Goal: Task Accomplishment & Management: Use online tool/utility

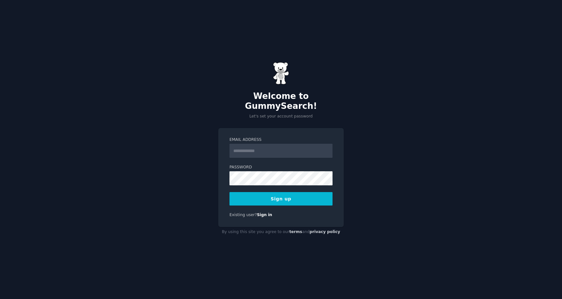
click at [265, 146] on input "Email Address" at bounding box center [280, 151] width 103 height 14
type input "**********"
click at [281, 193] on button "Sign up" at bounding box center [280, 198] width 103 height 13
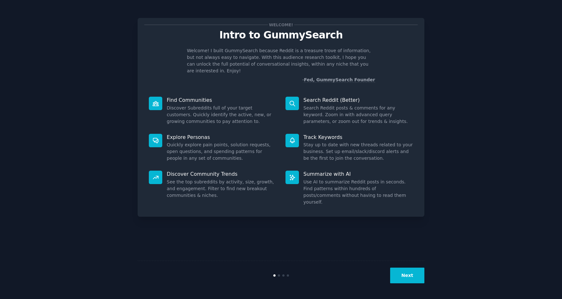
click at [412, 277] on button "Next" at bounding box center [407, 276] width 34 height 16
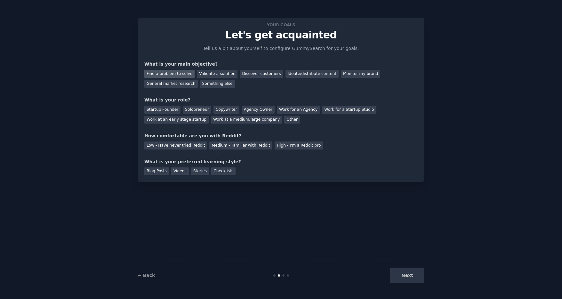
click at [180, 73] on div "Find a problem to solve" at bounding box center [169, 74] width 50 height 8
click at [259, 75] on div "Discover customers" at bounding box center [261, 74] width 43 height 8
click at [166, 72] on div "Find a problem to solve" at bounding box center [169, 74] width 50 height 8
click at [178, 120] on div "Work at an early stage startup" at bounding box center [176, 120] width 64 height 8
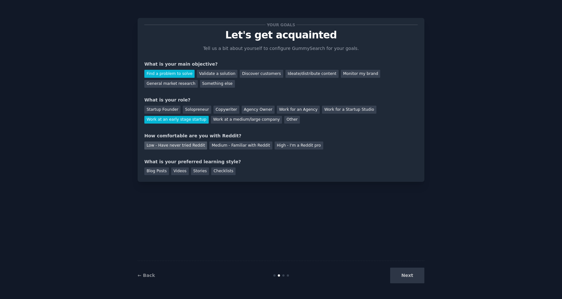
click at [168, 146] on div "Low - Have never tried Reddit" at bounding box center [175, 145] width 63 height 8
click at [225, 170] on div "Checklists" at bounding box center [223, 171] width 24 height 8
click at [406, 276] on button "Next" at bounding box center [407, 276] width 34 height 16
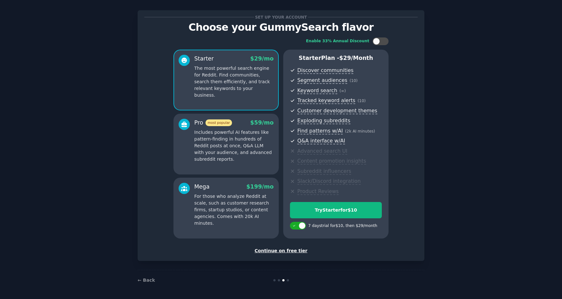
scroll to position [8, 0]
click at [287, 281] on div at bounding box center [288, 280] width 2 height 2
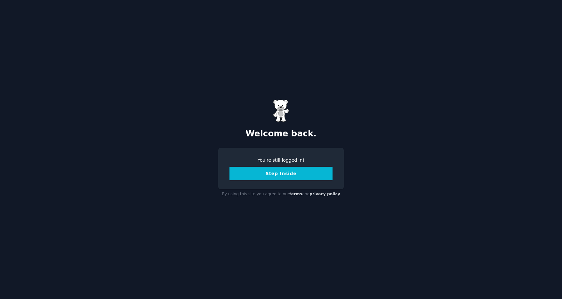
click at [276, 173] on button "Step Inside" at bounding box center [280, 173] width 103 height 13
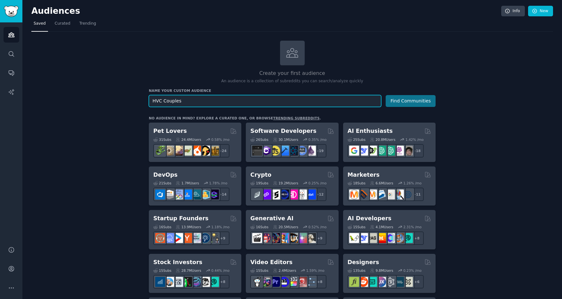
type input "HVC Couples"
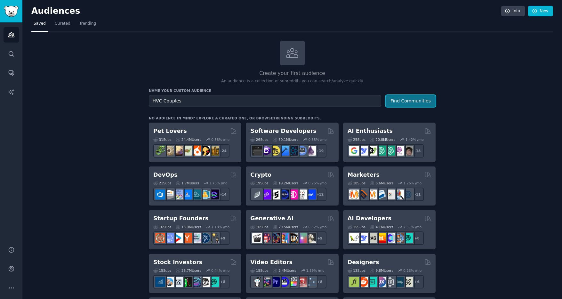
click at [407, 100] on button "Find Communities" at bounding box center [411, 101] width 50 height 12
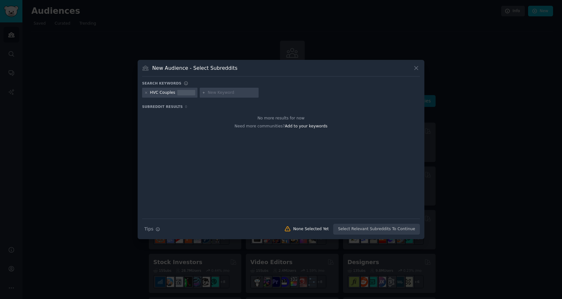
click at [217, 93] on input "text" at bounding box center [232, 93] width 49 height 6
type input "couples"
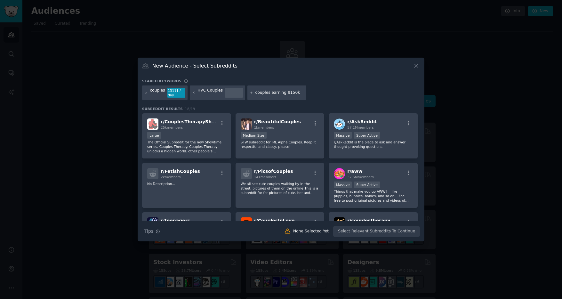
type input "couples earning $150k+"
type input "solution request for couples services"
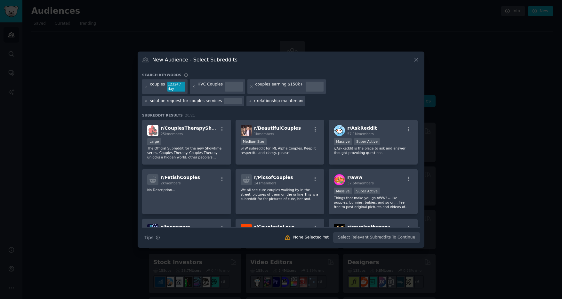
type input "couples membership for relationship maintenance"
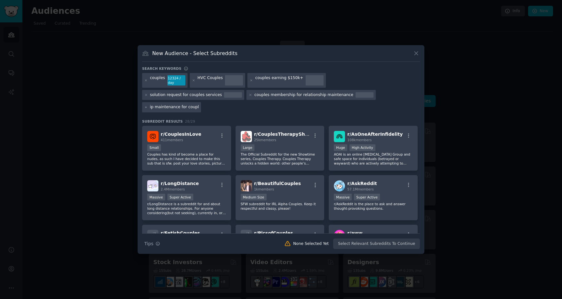
scroll to position [0, 23]
type input "relationship maintenance for couples"
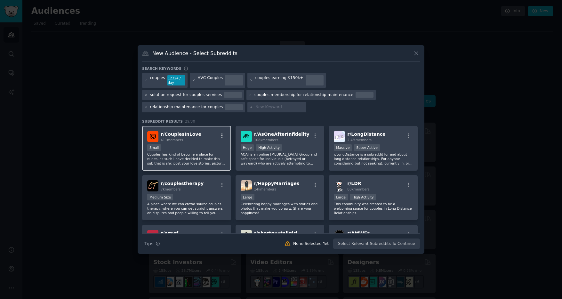
click at [222, 135] on icon "button" at bounding box center [222, 136] width 6 height 6
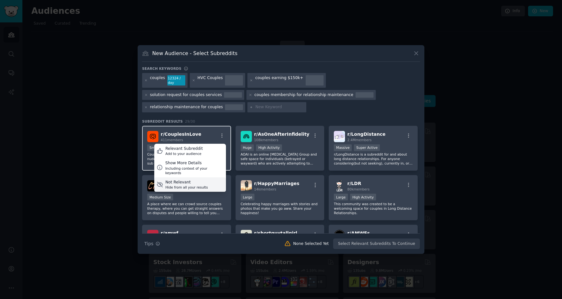
click at [191, 180] on div "Not Relevant" at bounding box center [186, 183] width 43 height 6
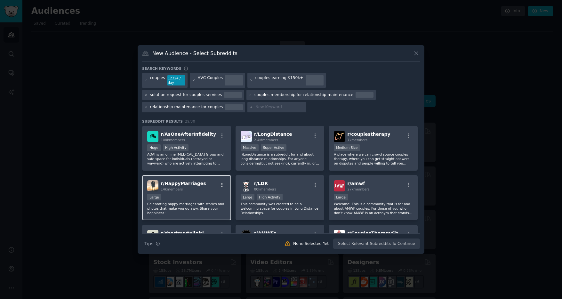
click at [221, 184] on icon "button" at bounding box center [222, 185] width 6 height 6
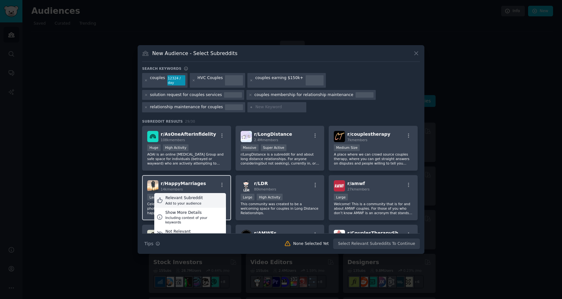
click at [181, 200] on div "Relevant Subreddit" at bounding box center [183, 198] width 37 height 6
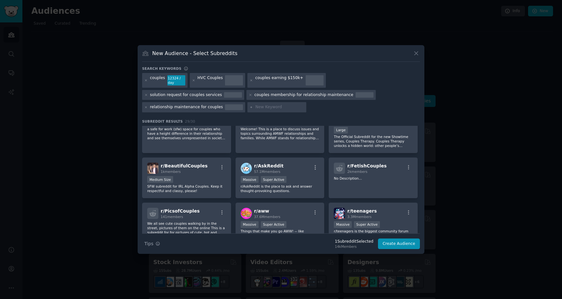
scroll to position [117, 0]
click at [407, 165] on icon "button" at bounding box center [409, 167] width 6 height 6
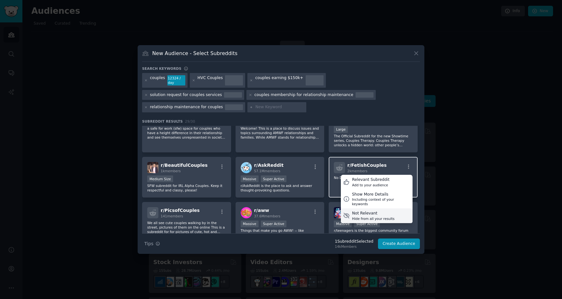
click at [366, 211] on div "Not Relevant" at bounding box center [373, 214] width 43 height 6
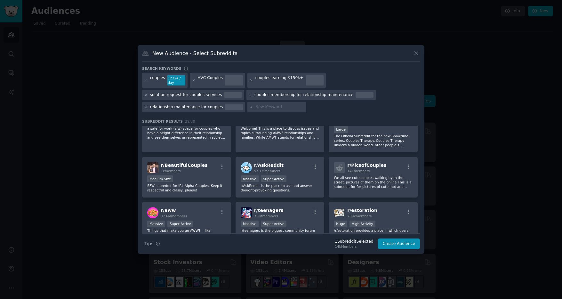
click at [265, 108] on input "text" at bounding box center [279, 107] width 49 height 6
type input "black couples"
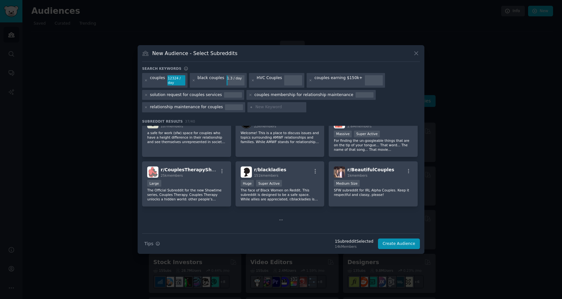
scroll to position [212, 0]
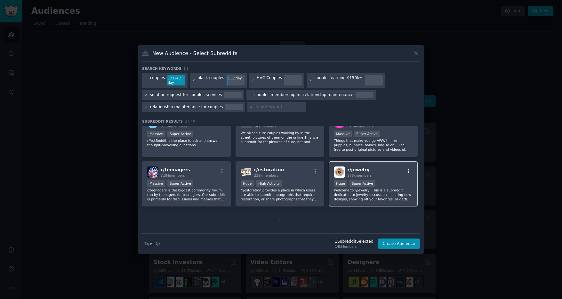
click at [408, 173] on icon "button" at bounding box center [408, 171] width 1 height 4
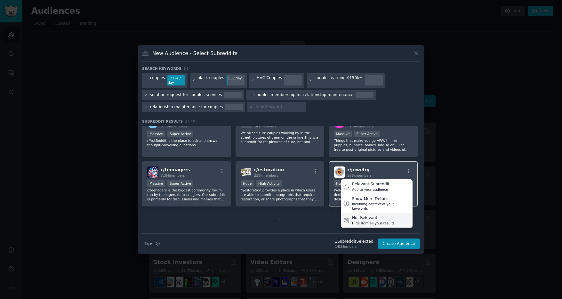
click at [370, 221] on div "Hide from all your results" at bounding box center [373, 223] width 43 height 4
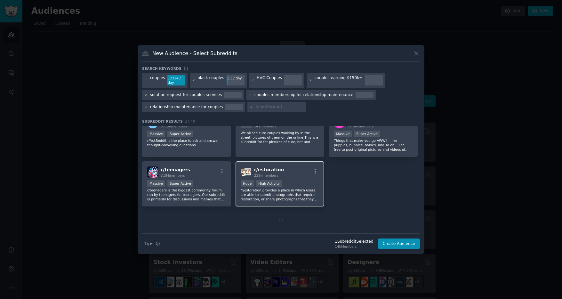
click at [316, 167] on div "r/ estoration 239k members" at bounding box center [280, 171] width 79 height 11
click at [314, 170] on icon "button" at bounding box center [315, 171] width 6 height 6
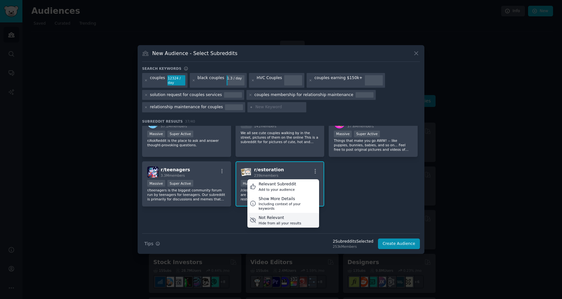
click at [271, 221] on div "Hide from all your results" at bounding box center [280, 223] width 43 height 4
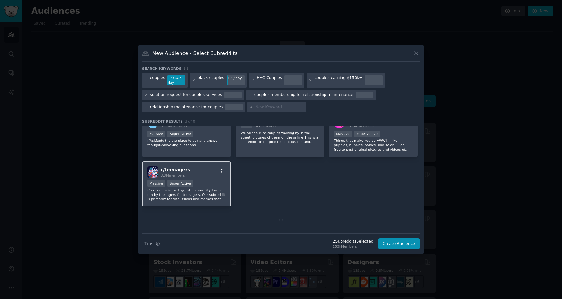
click at [223, 170] on icon "button" at bounding box center [222, 171] width 6 height 6
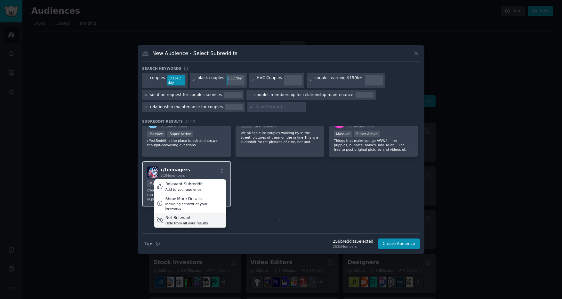
click at [182, 221] on div "Hide from all your results" at bounding box center [186, 223] width 43 height 4
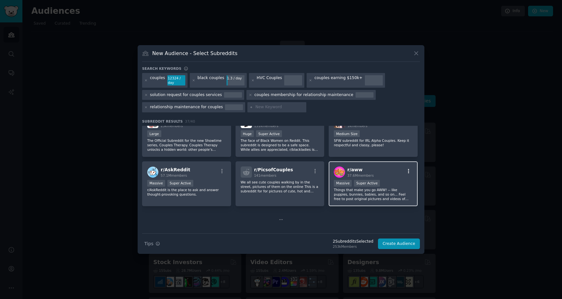
click at [408, 172] on icon "button" at bounding box center [408, 171] width 1 height 4
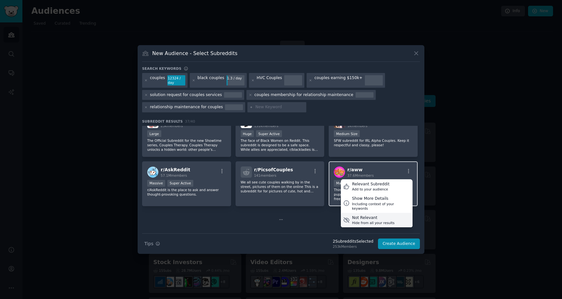
click at [355, 221] on div "Hide from all your results" at bounding box center [373, 223] width 43 height 4
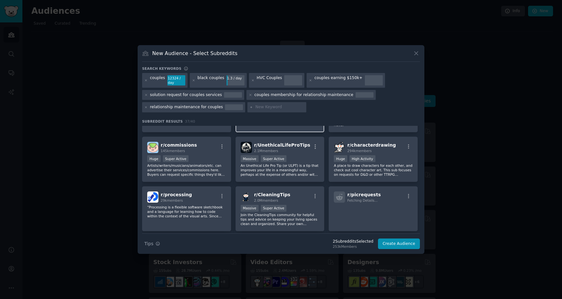
scroll to position [238, 0]
